Goal: Task Accomplishment & Management: Manage account settings

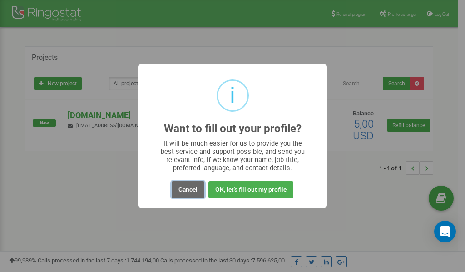
click at [187, 188] on button "Cancel" at bounding box center [188, 189] width 33 height 17
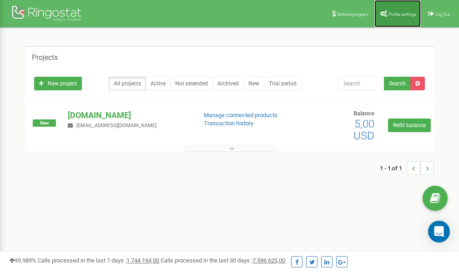
click at [398, 16] on link "Profile settings" at bounding box center [397, 13] width 46 height 27
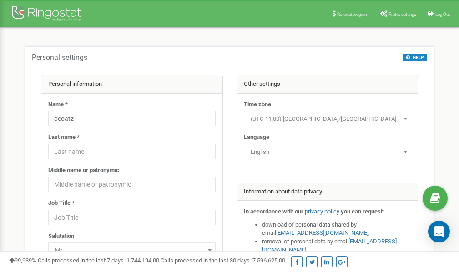
scroll to position [45, 0]
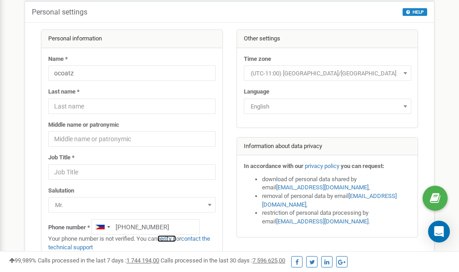
click at [173, 239] on link "verify it" at bounding box center [166, 238] width 19 height 7
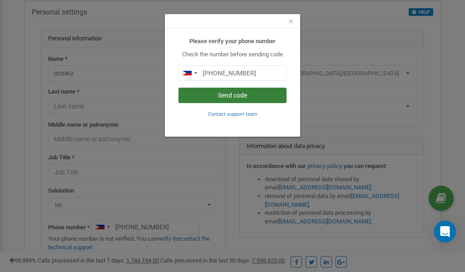
click at [223, 96] on button "Send code" at bounding box center [233, 95] width 108 height 15
